Goal: Task Accomplishment & Management: Manage account settings

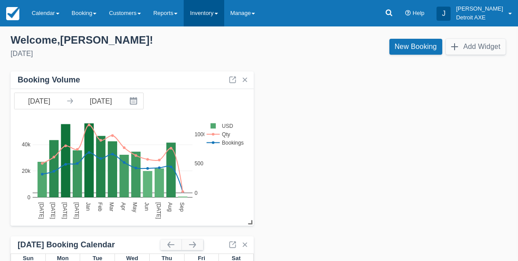
click at [205, 21] on link "Inventory" at bounding box center [204, 13] width 40 height 26
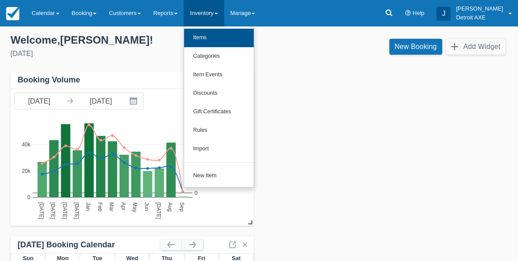
click at [212, 35] on link "Items" at bounding box center [219, 38] width 70 height 19
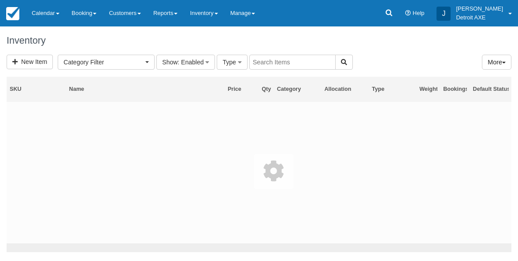
select select
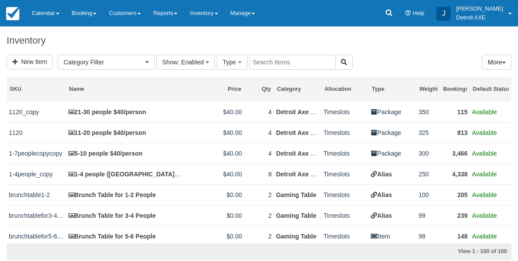
click at [274, 74] on div "SKU Name Price Qty Category Allocation Type Weight Bookings Default Status 1120…" at bounding box center [259, 170] width 505 height 196
click at [265, 68] on input "text" at bounding box center [293, 62] width 86 height 15
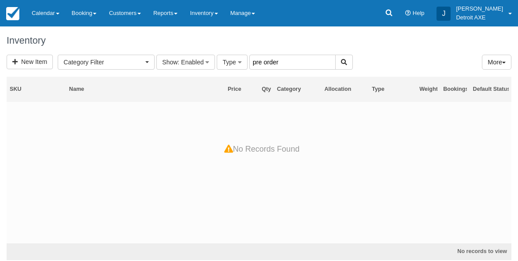
click at [293, 66] on input "pre order" at bounding box center [293, 62] width 86 height 15
type input "t shirt"
click at [210, 18] on link "Inventory" at bounding box center [204, 13] width 40 height 26
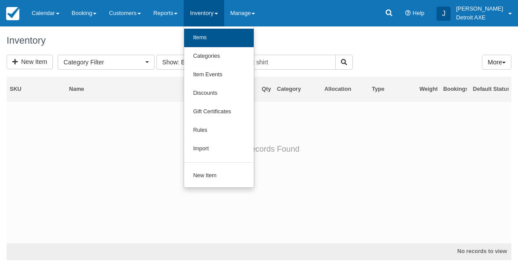
click at [208, 37] on link "Items" at bounding box center [219, 38] width 70 height 19
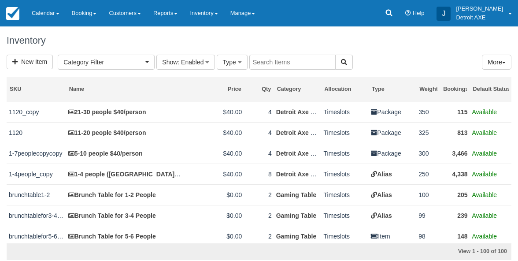
select select
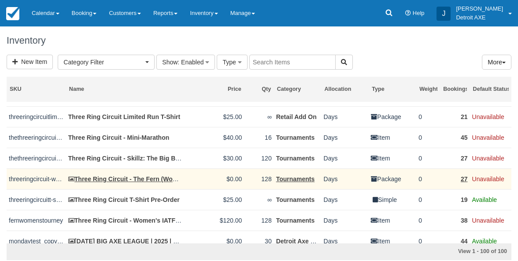
scroll to position [1912, 0]
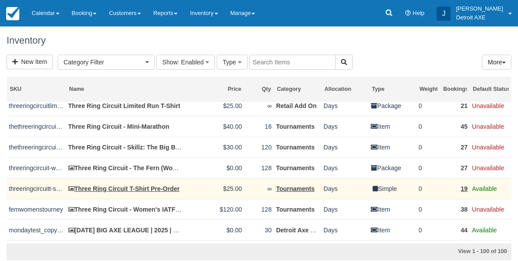
click at [158, 192] on link "Three Ring Circuit T-Shirt Pre-Order" at bounding box center [124, 188] width 112 height 7
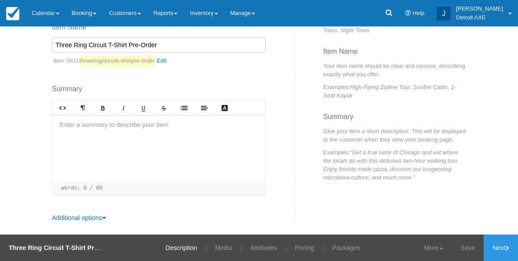
click at [154, 135] on div at bounding box center [158, 148] width 213 height 66
click at [60, 123] on p "﻿$25 for pre-order t-shirt" at bounding box center [159, 126] width 199 height 10
click at [112, 123] on p "﻿Commemorate the Three Ring Circuit $25 for pre-order t-shirt" at bounding box center [159, 126] width 199 height 10
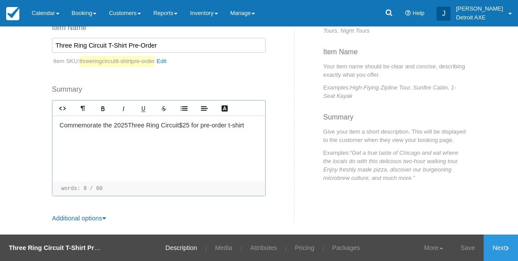
click at [181, 125] on p "﻿Commemorate the 2025 Three Ring Circuit $25 for pre-order t-shirt" at bounding box center [159, 126] width 199 height 10
click at [182, 146] on p at bounding box center [159, 151] width 199 height 10
click at [123, 132] on p "﻿Commemorate the 2025 Three Ring Circuit with this limited edition black t-shirt" at bounding box center [159, 130] width 199 height 19
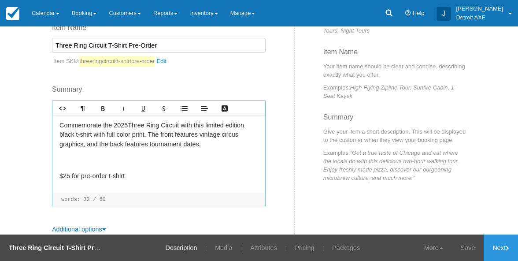
click at [76, 163] on p at bounding box center [159, 161] width 199 height 10
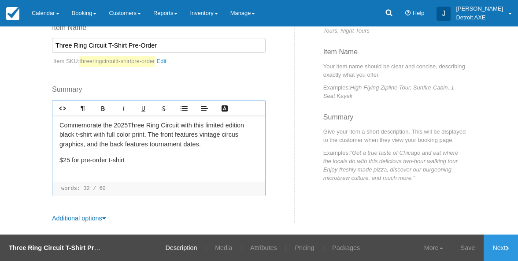
click at [138, 156] on p "﻿ ﻿ $25 for pre-order t-shirt" at bounding box center [159, 161] width 199 height 10
click at [165, 162] on p "﻿ ﻿ $25 for pre-order t-shirt - $30 for weekend" at bounding box center [159, 161] width 199 height 10
click at [153, 134] on p "﻿Commemorate the 2025 Three Ring Circuit with this limited edition black t-shir…" at bounding box center [159, 135] width 199 height 29
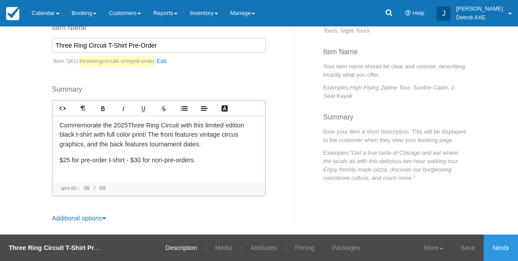
click at [153, 143] on p "﻿Commemorate the 2025 Three Ring Circuit with this limited edition black t-shir…" at bounding box center [159, 135] width 199 height 29
click at [212, 158] on p "﻿ ﻿ $25 for pre-order t-shirt - $30 for non-pre-orders." at bounding box center [159, 161] width 199 height 10
click at [214, 145] on p "﻿Commemorate the 2025 Three Ring Circuit with this limited edition black t-shir…" at bounding box center [159, 135] width 199 height 29
click at [251, 158] on p "﻿ ﻿ $25 for pre-order t-shirt - $30 for non-pre-orders." at bounding box center [159, 161] width 199 height 10
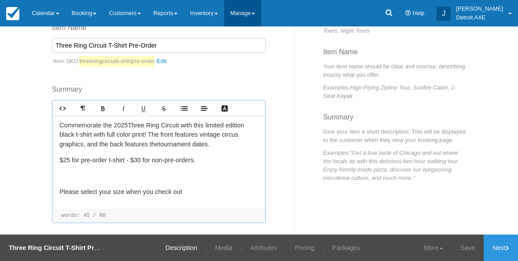
click at [246, 9] on link "Manage" at bounding box center [242, 13] width 37 height 26
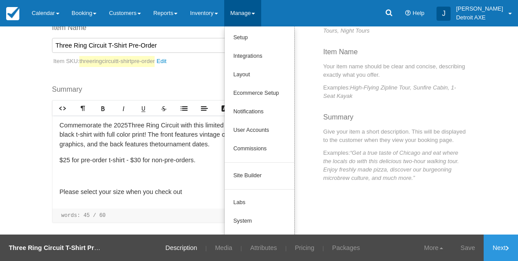
click at [156, 164] on p "﻿ ﻿ $25 for pre-order t-shirt - $30 for non-pre-orders." at bounding box center [159, 161] width 199 height 10
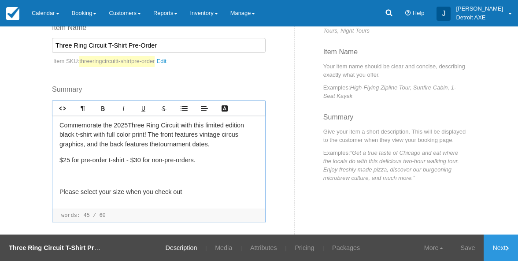
click at [220, 145] on p "﻿Commemorate the 2025 Three Ring Circuit with this limited edition black t-shir…" at bounding box center [159, 135] width 199 height 29
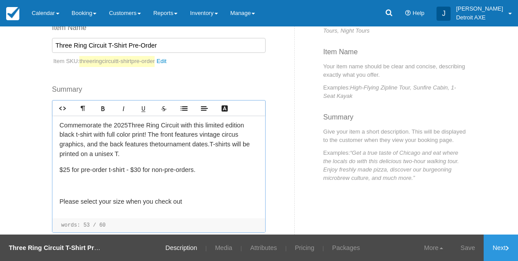
drag, startPoint x: 235, startPoint y: 150, endPoint x: 218, endPoint y: 145, distance: 17.6
click at [218, 145] on p "﻿Commemorate the 2025 Three Ring Circuit with this limited edition black t-shir…" at bounding box center [159, 140] width 199 height 38
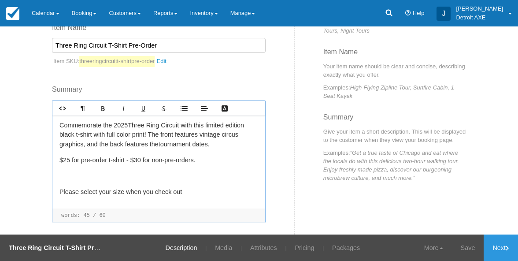
click at [200, 194] on p "﻿Please select your size when you check out" at bounding box center [159, 192] width 199 height 10
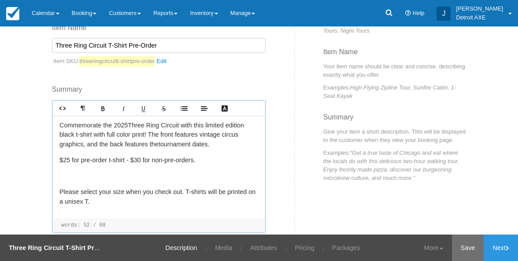
click at [461, 247] on link "Save" at bounding box center [468, 248] width 32 height 26
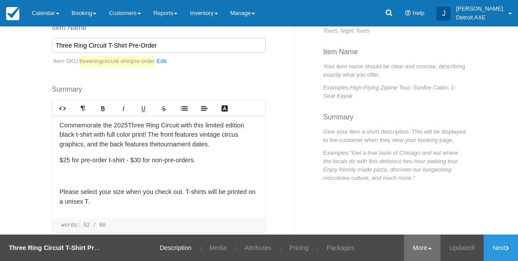
click at [423, 246] on link "More" at bounding box center [422, 248] width 37 height 26
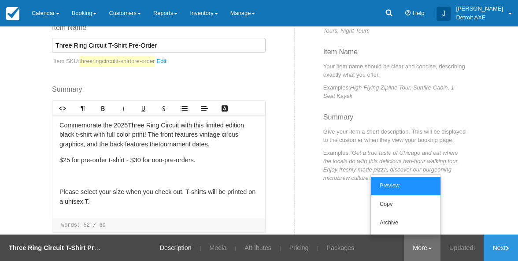
click at [389, 191] on link "Preview" at bounding box center [406, 186] width 70 height 19
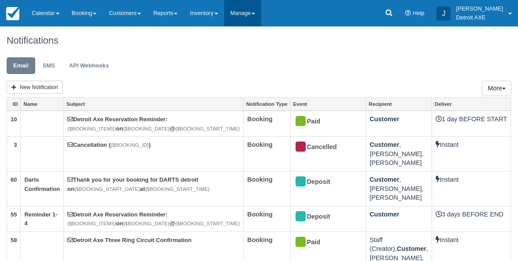
click at [242, 13] on link "Manage" at bounding box center [242, 13] width 37 height 26
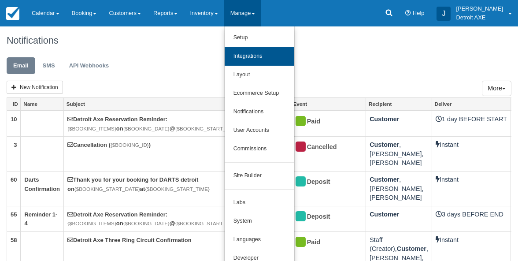
click at [265, 56] on link "Integrations" at bounding box center [260, 56] width 70 height 19
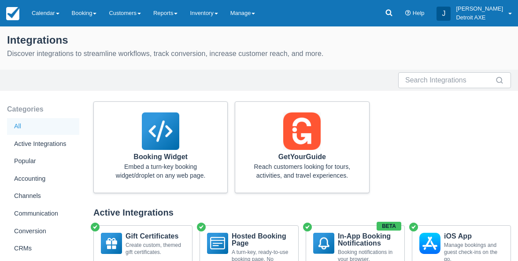
click at [250, 11] on link "Manage" at bounding box center [242, 13] width 37 height 26
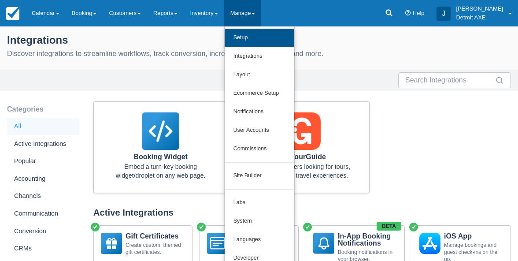
click at [257, 41] on link "Setup" at bounding box center [260, 38] width 70 height 19
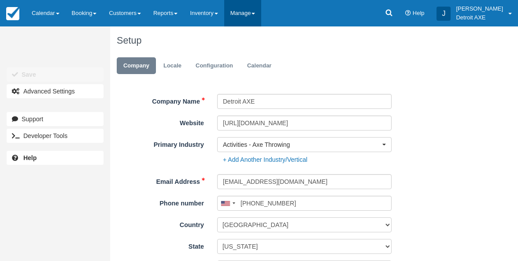
click at [261, 11] on link "Manage" at bounding box center [242, 13] width 37 height 26
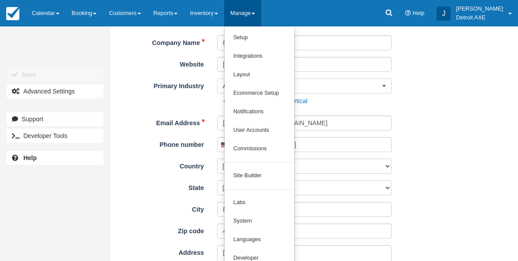
scroll to position [71, 0]
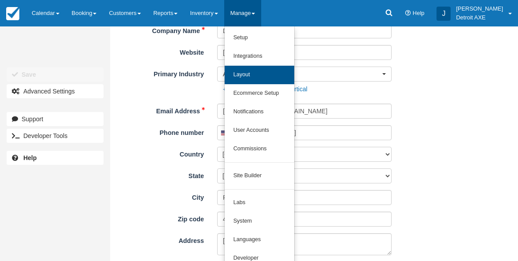
click at [268, 78] on link "Layout" at bounding box center [260, 75] width 70 height 19
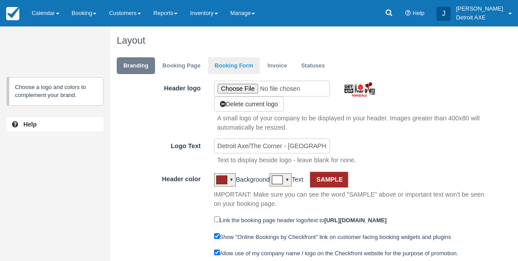
click at [236, 65] on link "Booking Form" at bounding box center [234, 65] width 52 height 17
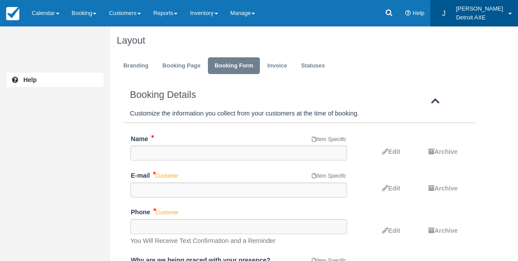
click at [492, 18] on p "Detroit AXE" at bounding box center [479, 17] width 47 height 9
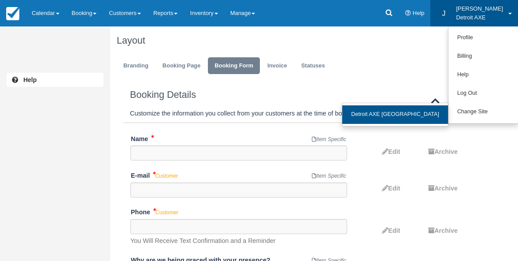
click at [427, 119] on link "Detroit AXE [GEOGRAPHIC_DATA]" at bounding box center [396, 114] width 106 height 19
